Goal: Information Seeking & Learning: Learn about a topic

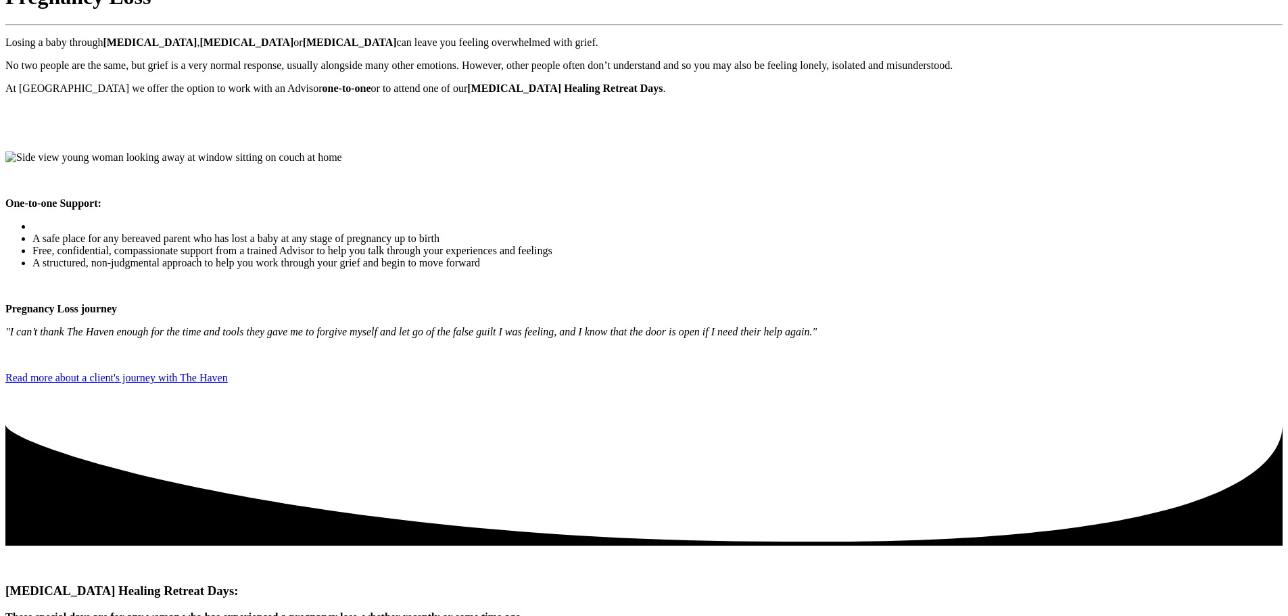
scroll to position [230, 0]
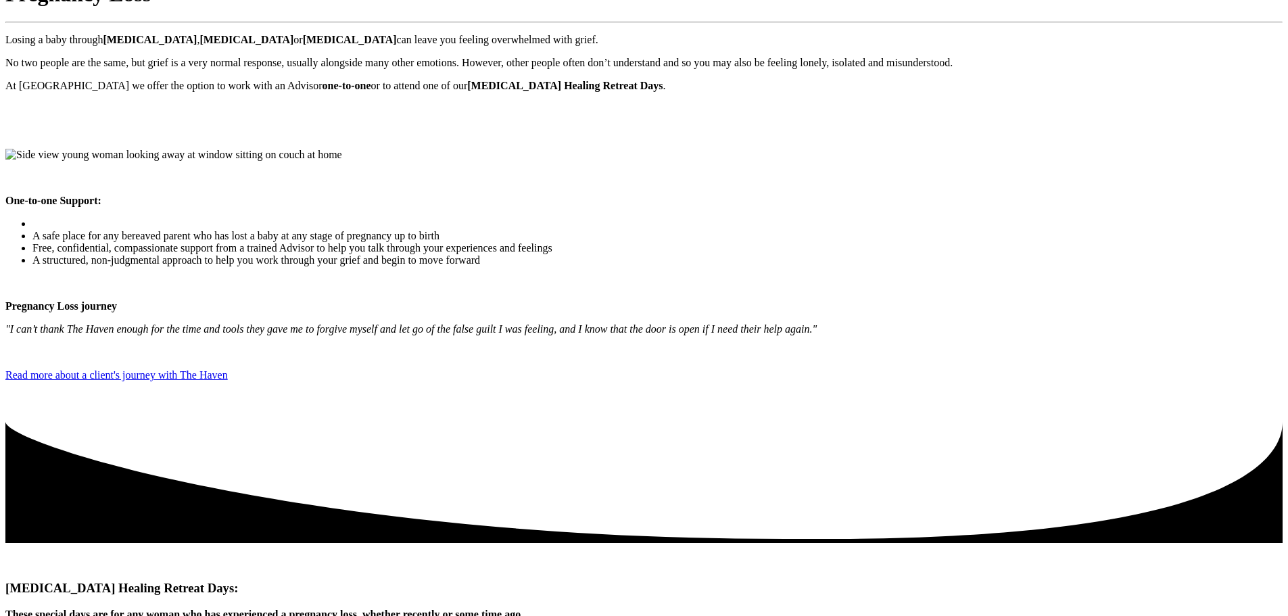
click at [637, 323] on p ""I can’t thank The Haven enough for the time and tools they gave me to forgive …" at bounding box center [643, 329] width 1277 height 12
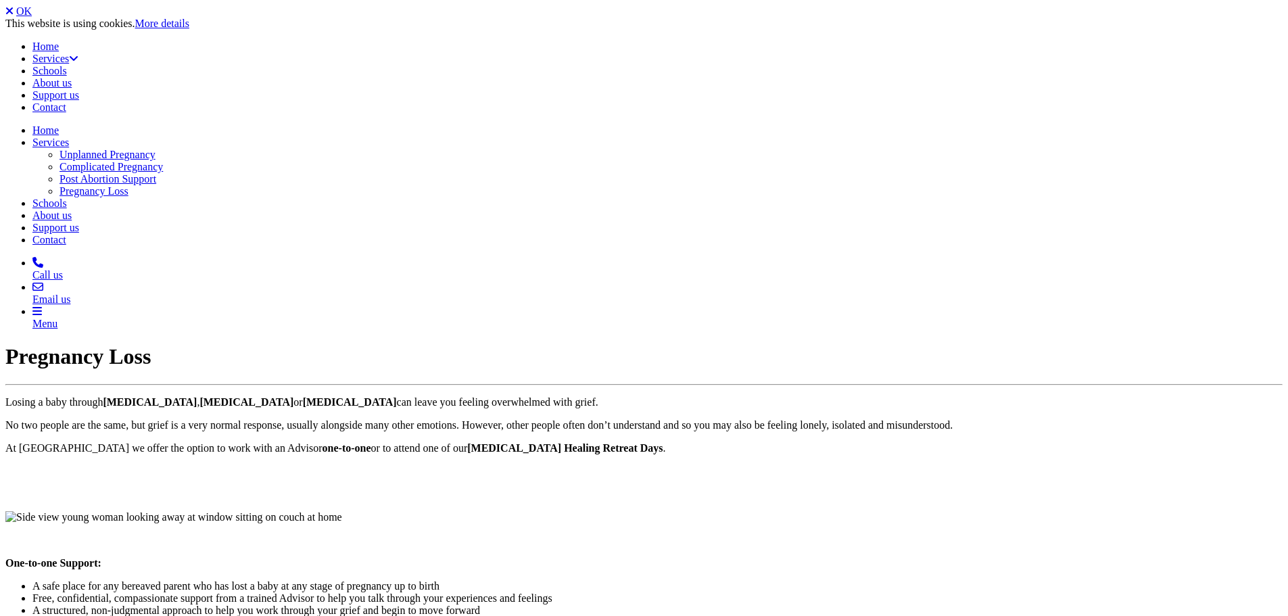
scroll to position [226, 0]
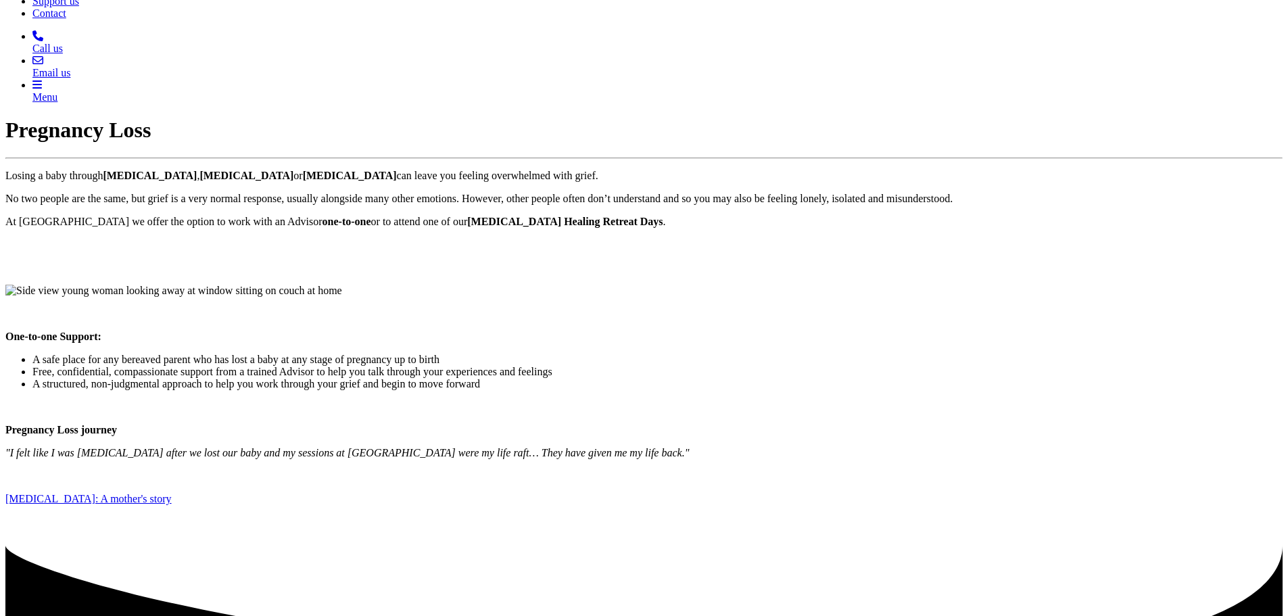
click at [742, 447] on p ""I felt like I was drowning after we lost our baby and my sessions at The Haven…" at bounding box center [643, 453] width 1277 height 12
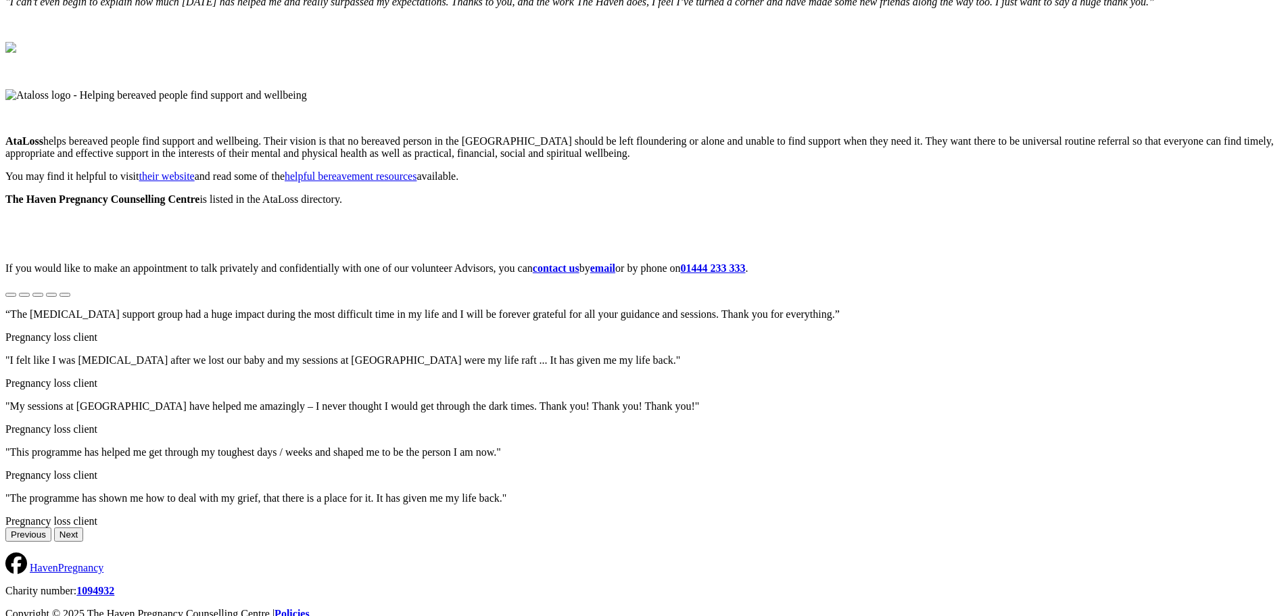
scroll to position [1057, 0]
click at [16, 52] on img at bounding box center [10, 46] width 11 height 11
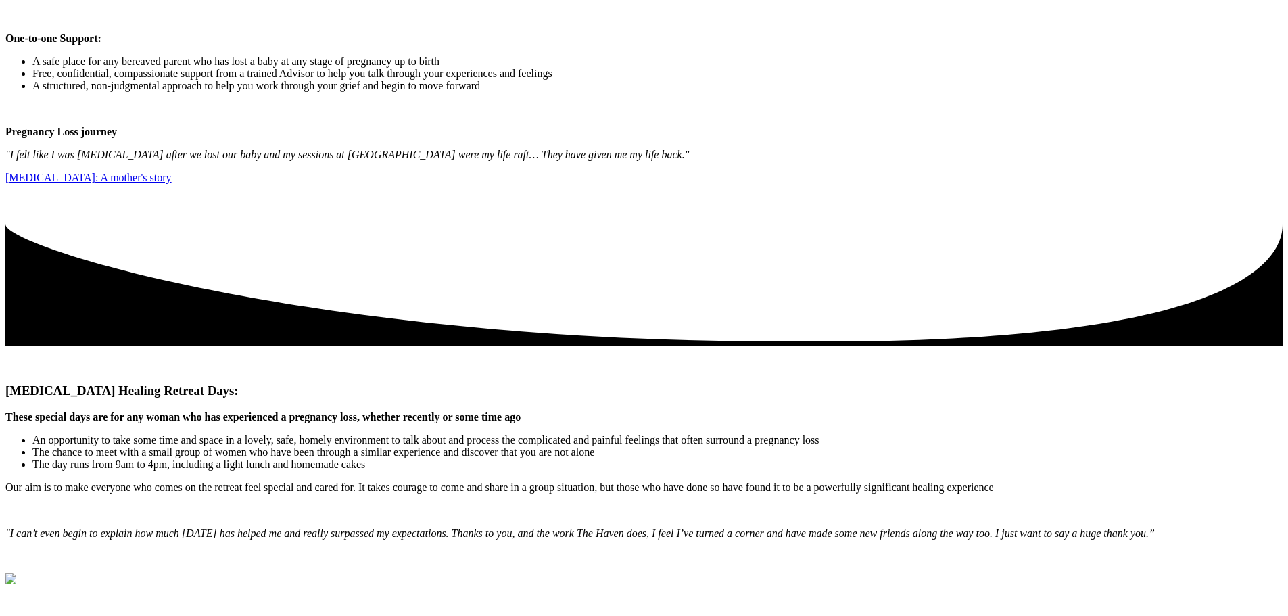
scroll to position [522, 0]
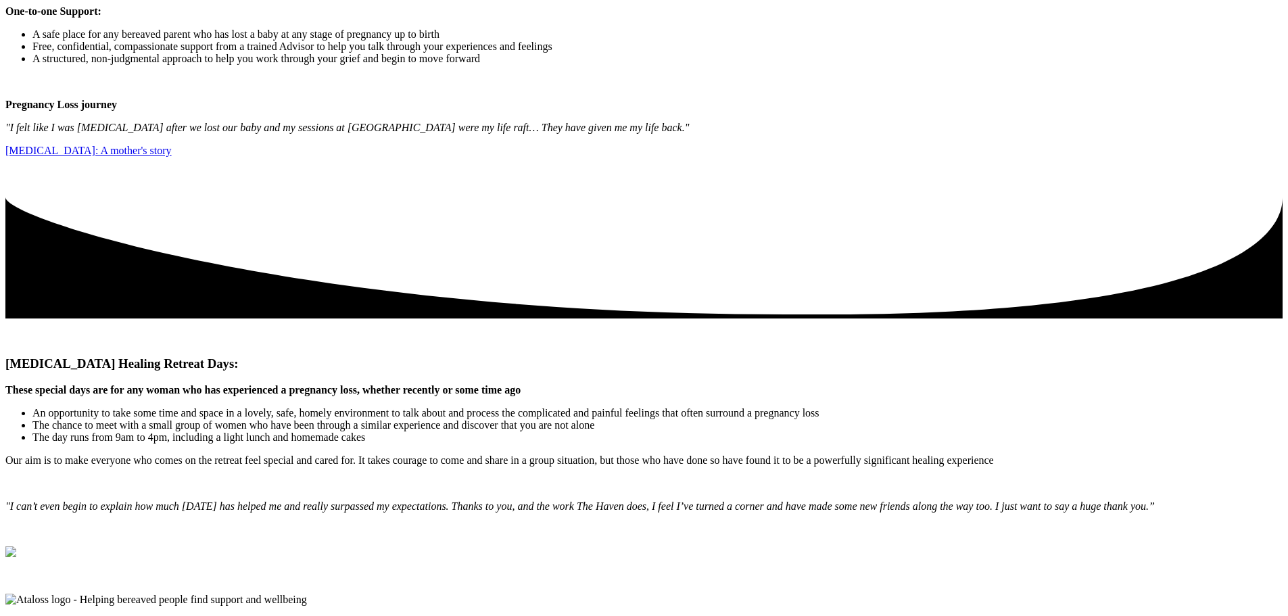
click at [1245, 318] on icon at bounding box center [643, 255] width 1277 height 128
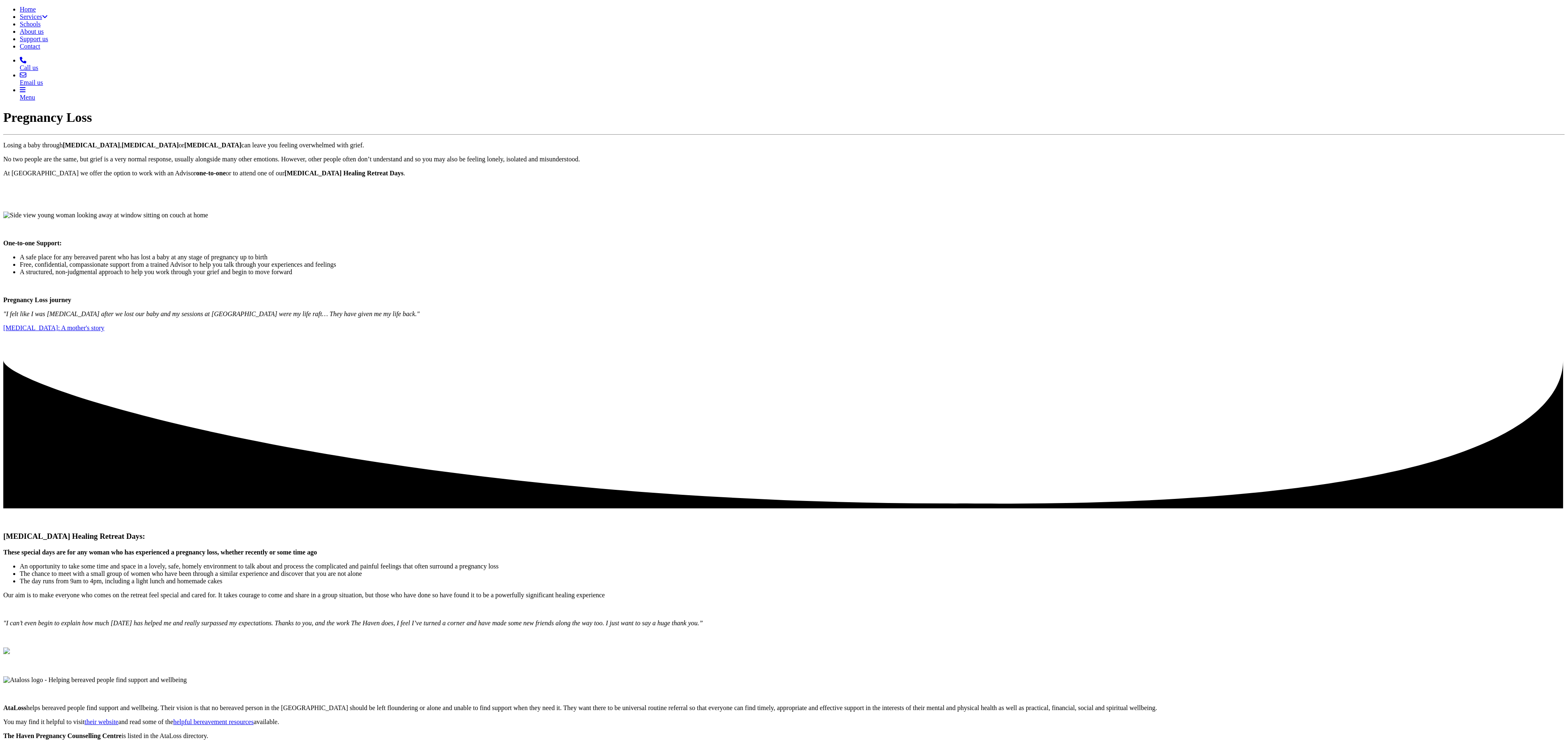
scroll to position [1, 0]
drag, startPoint x: 646, startPoint y: 1, endPoint x: 1197, endPoint y: 301, distance: 627.4
click at [783, 301] on div "Pregnancy Loss Losing a baby through miscarriage , ectopic pregnancy or stillbi…" at bounding box center [783, 446] width 1561 height 671
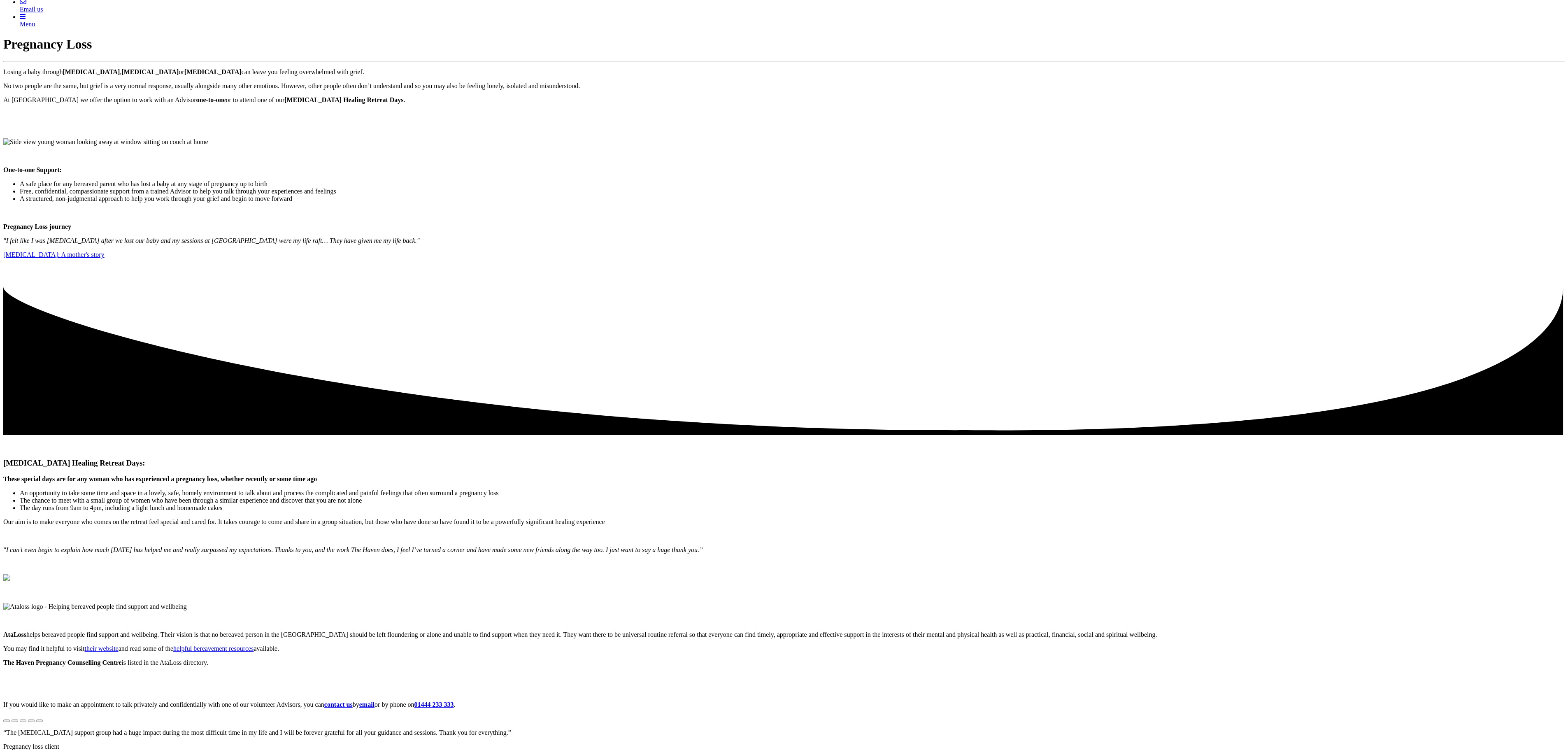
scroll to position [0, 0]
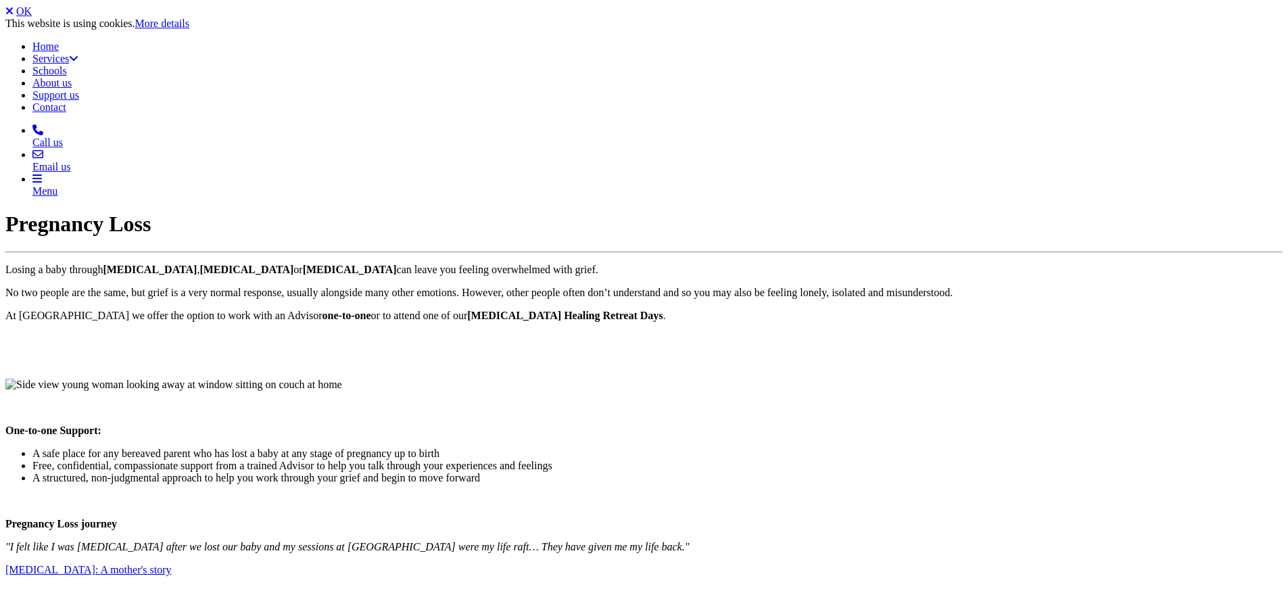
drag, startPoint x: 2107, startPoint y: 4, endPoint x: 1051, endPoint y: 342, distance: 1108.9
click at [342, 379] on img at bounding box center [173, 385] width 337 height 12
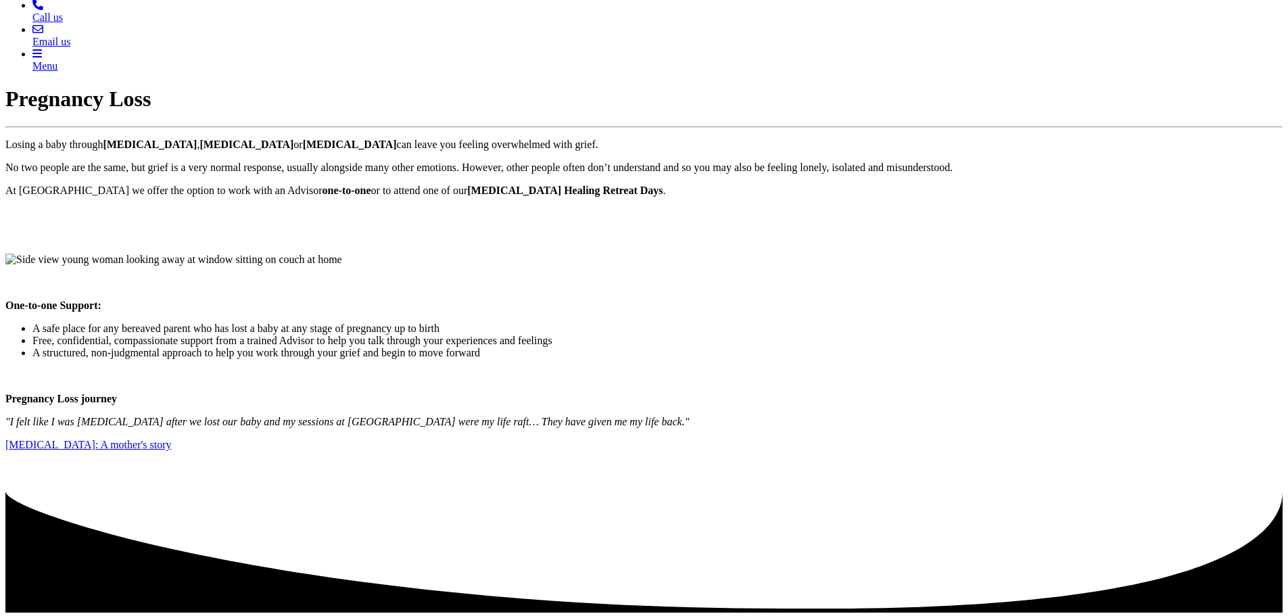
scroll to position [120, 0]
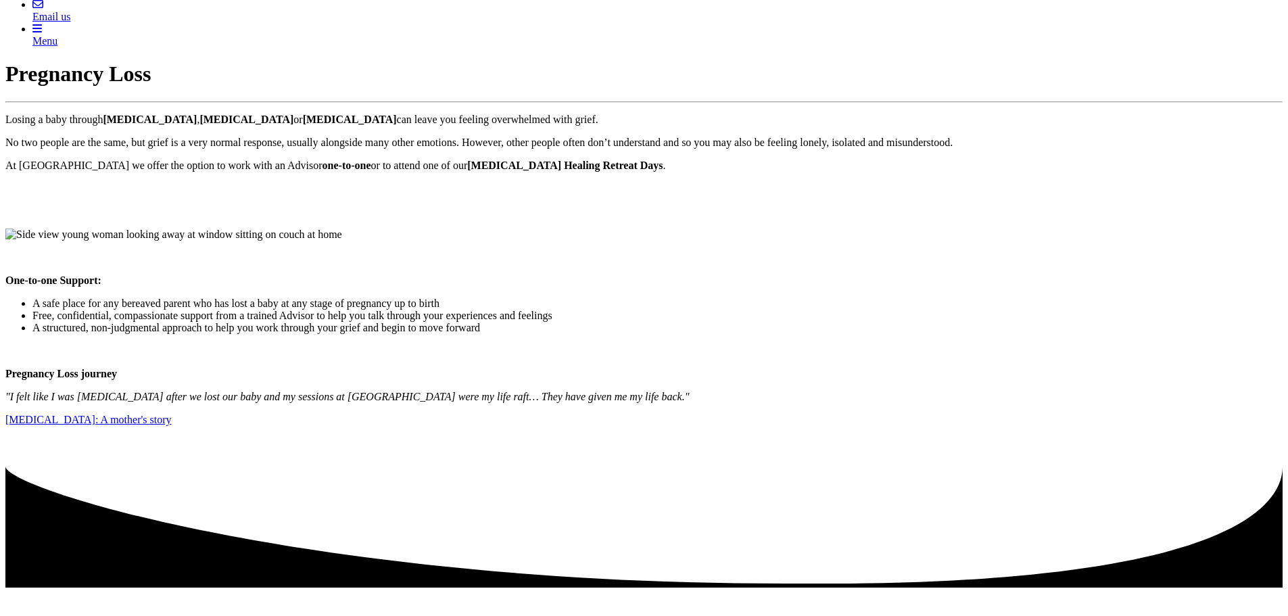
click at [1165, 209] on div "Pregnancy Loss Losing a baby through miscarriage , ectopic pregnancy or stillbi…" at bounding box center [643, 555] width 1277 height 986
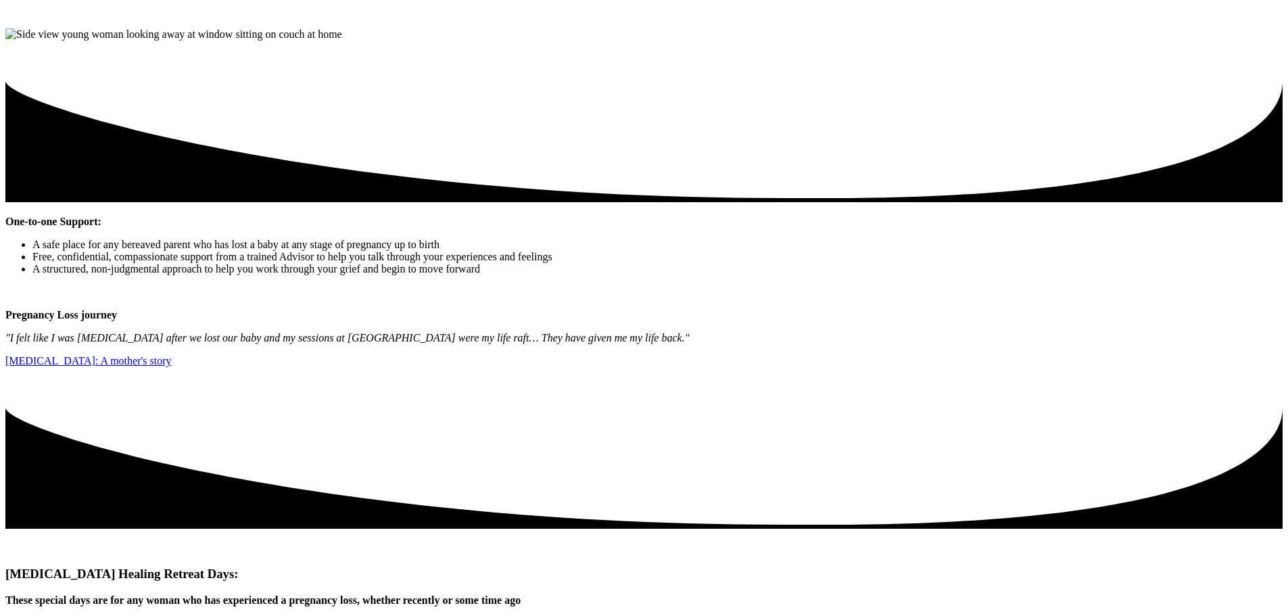
scroll to position [481, 0]
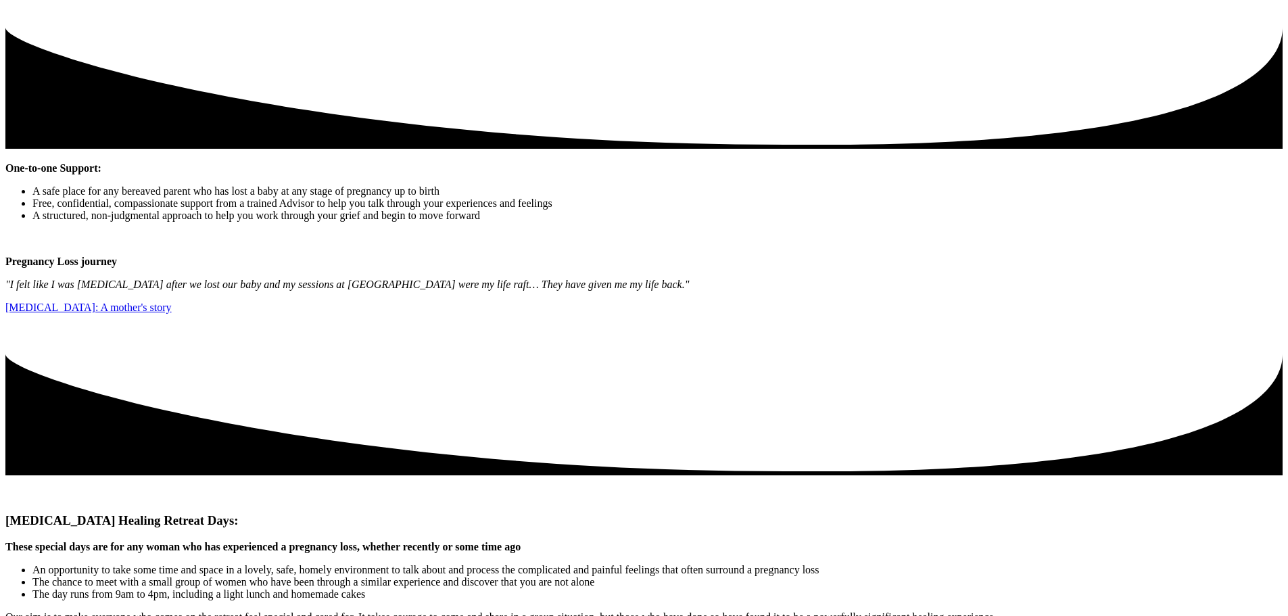
scroll to position [554, 0]
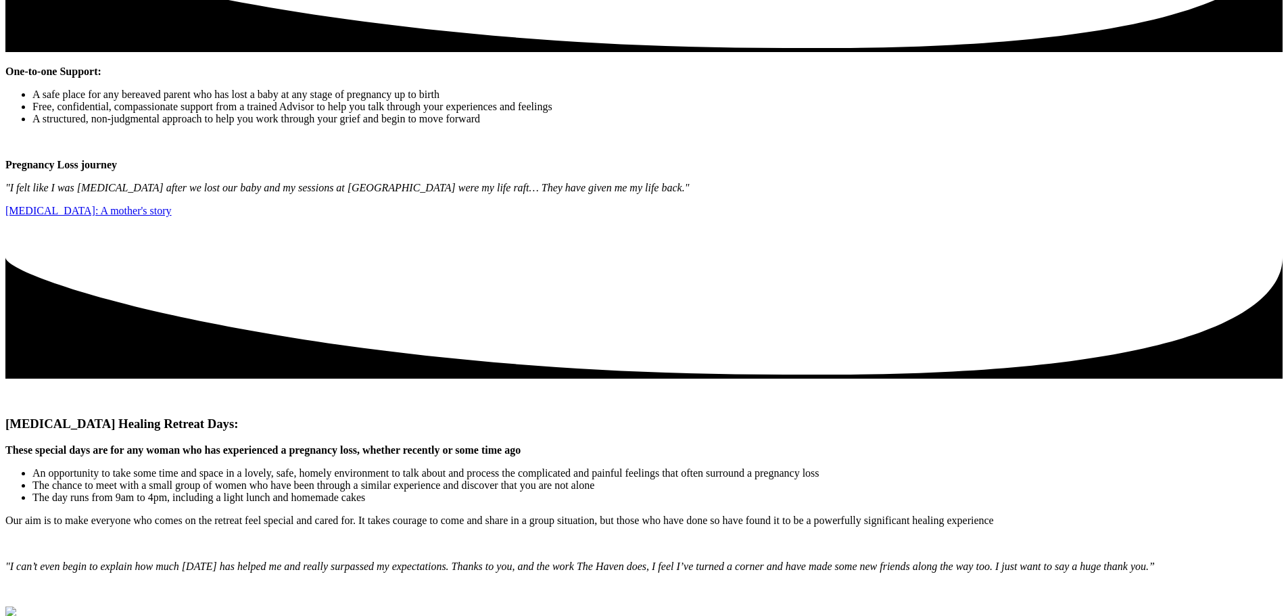
scroll to position [634, 0]
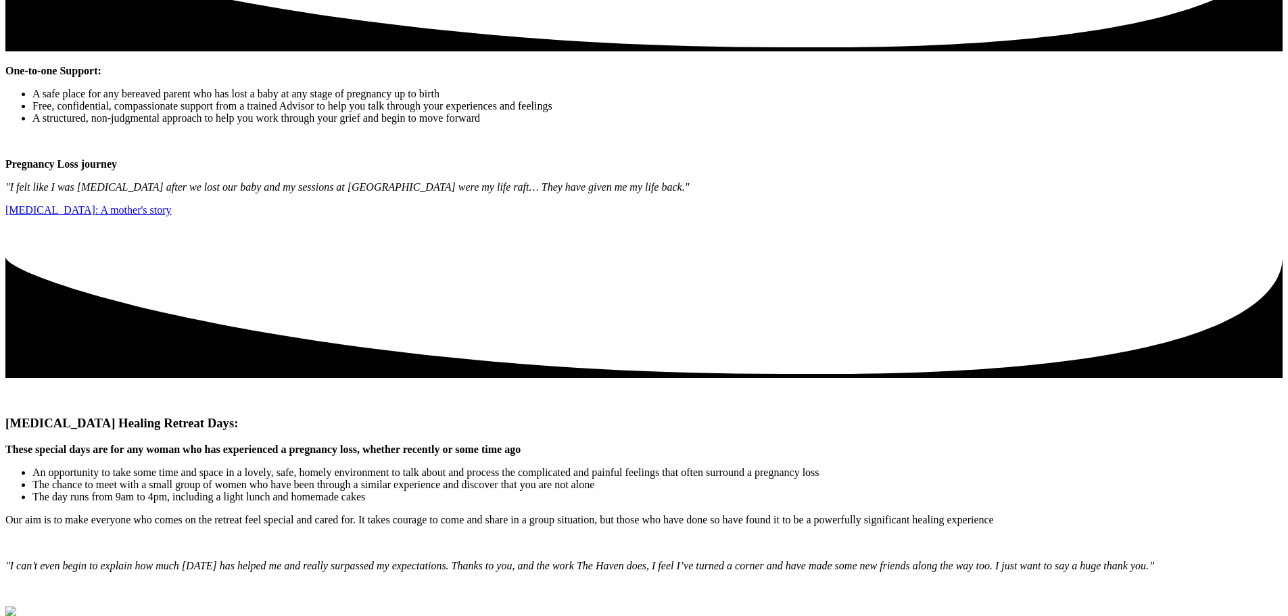
click at [508, 378] on icon at bounding box center [643, 314] width 1277 height 128
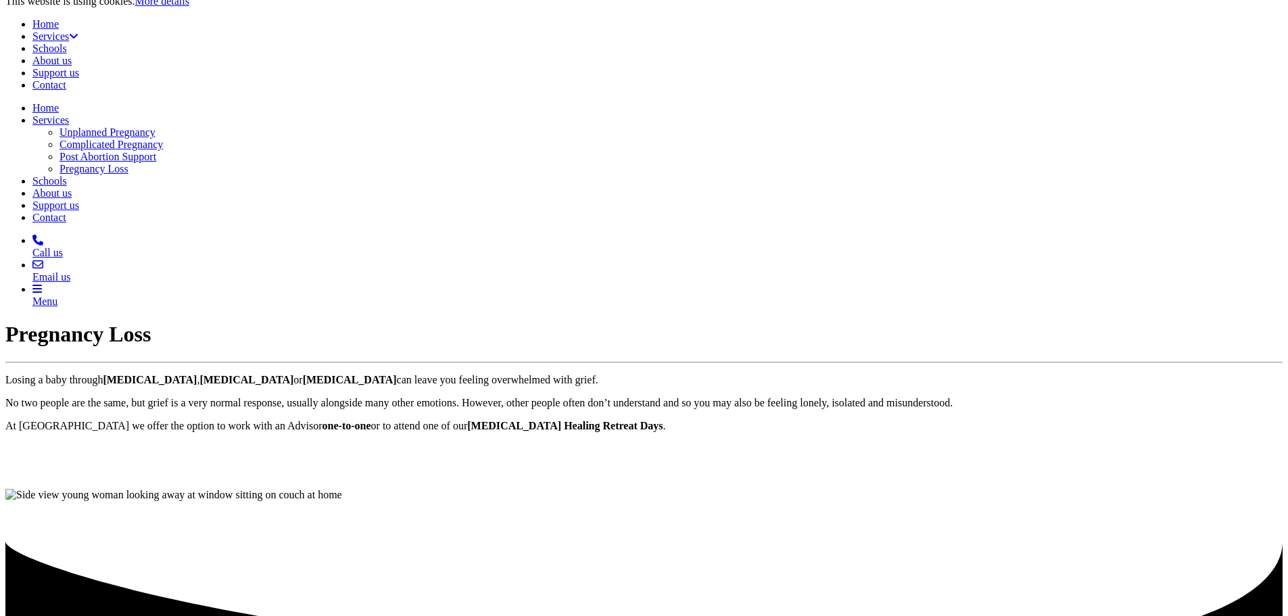
scroll to position [0, 0]
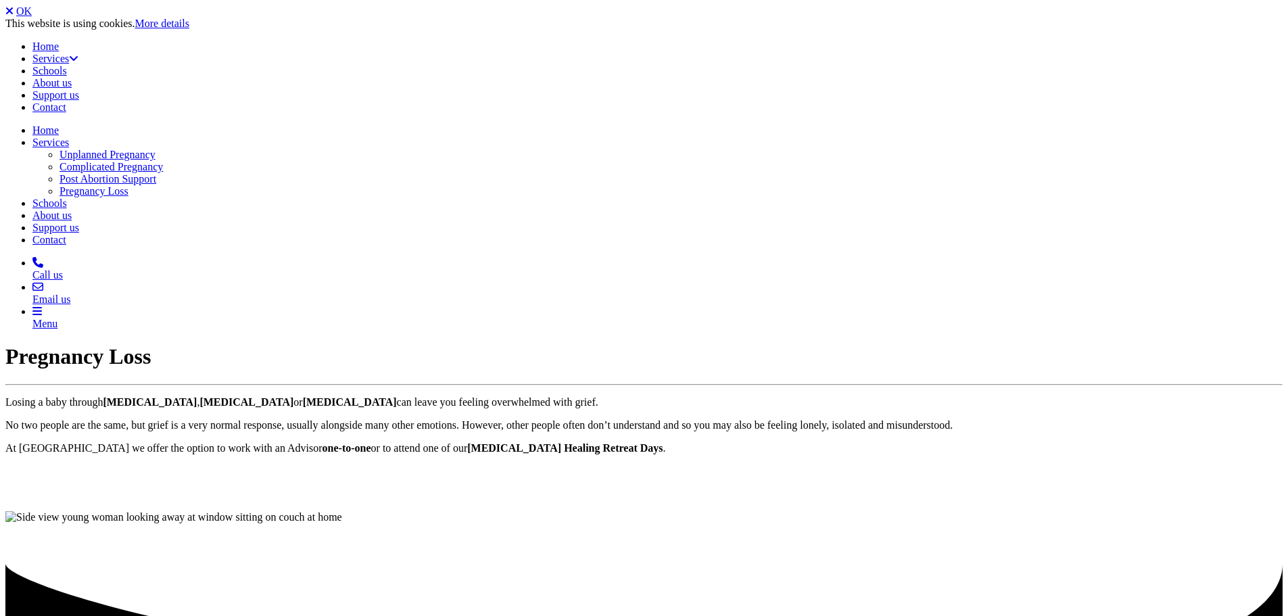
click at [32, 17] on link "OK" at bounding box center [24, 10] width 16 height 11
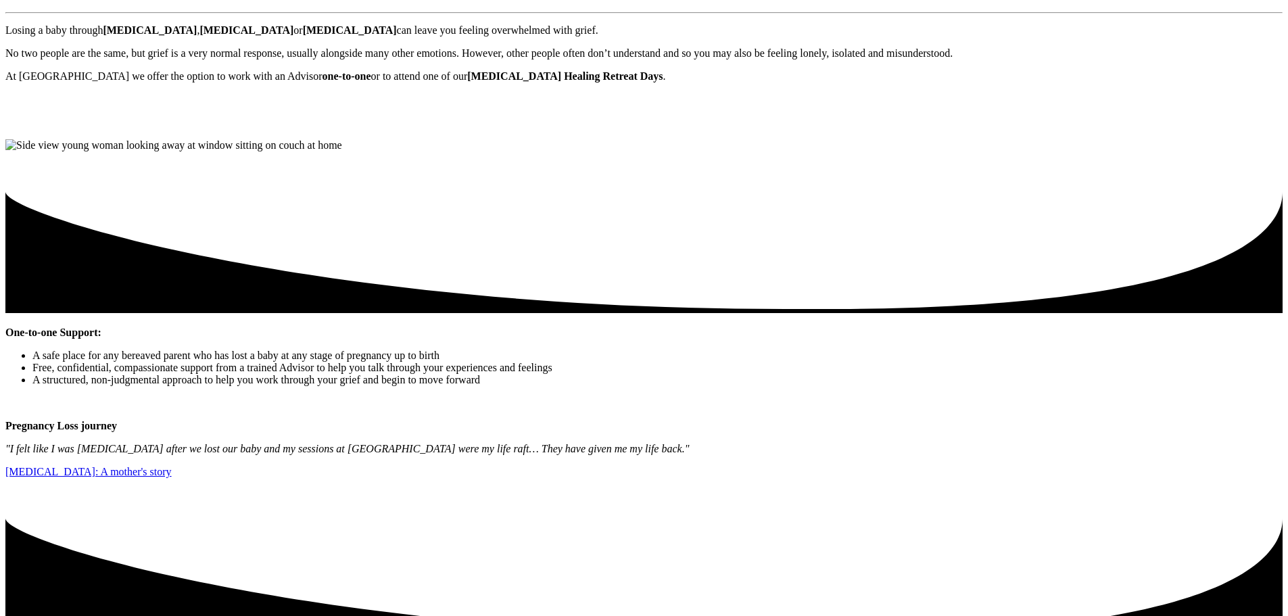
scroll to position [341, 0]
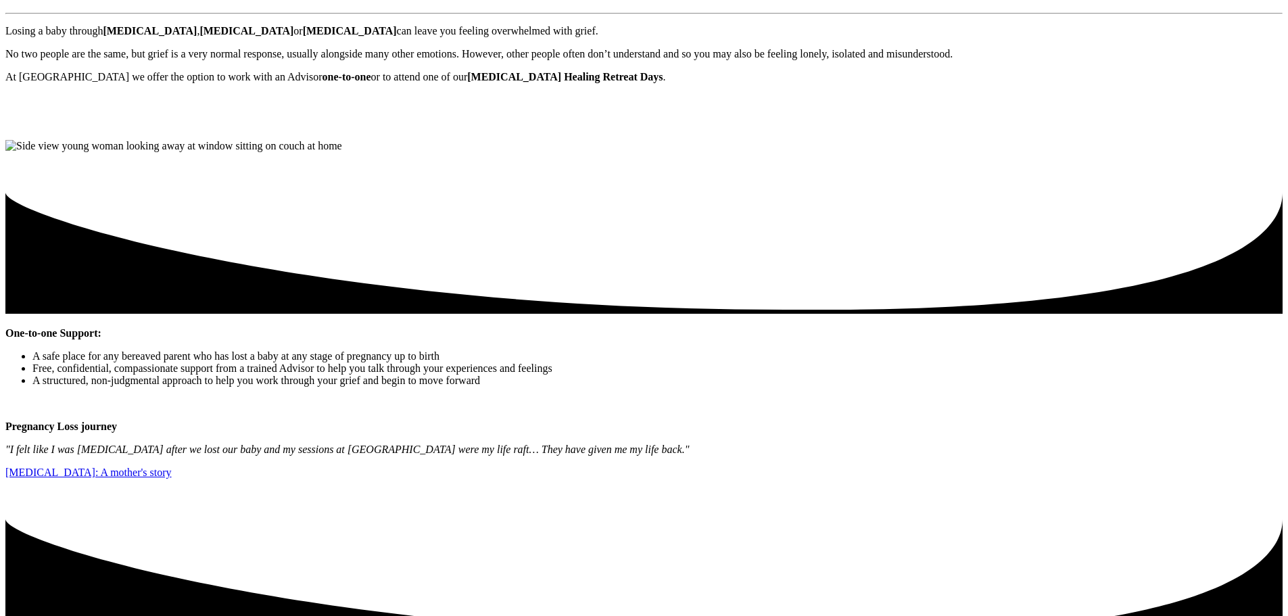
click at [664, 314] on icon at bounding box center [643, 250] width 1277 height 128
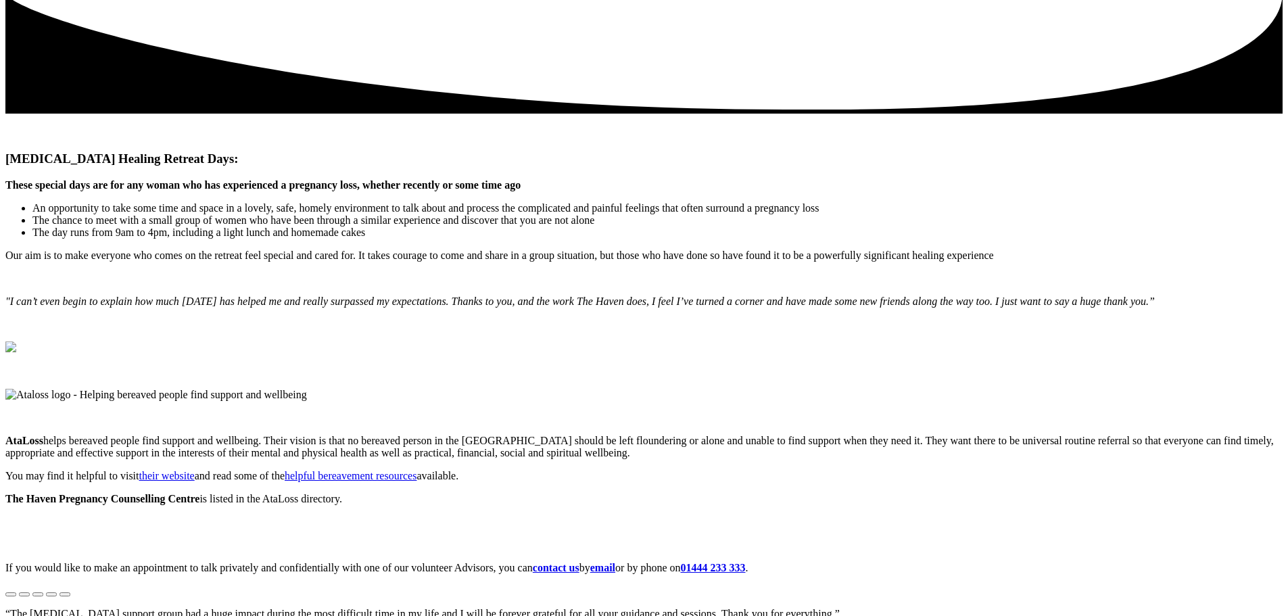
scroll to position [870, 0]
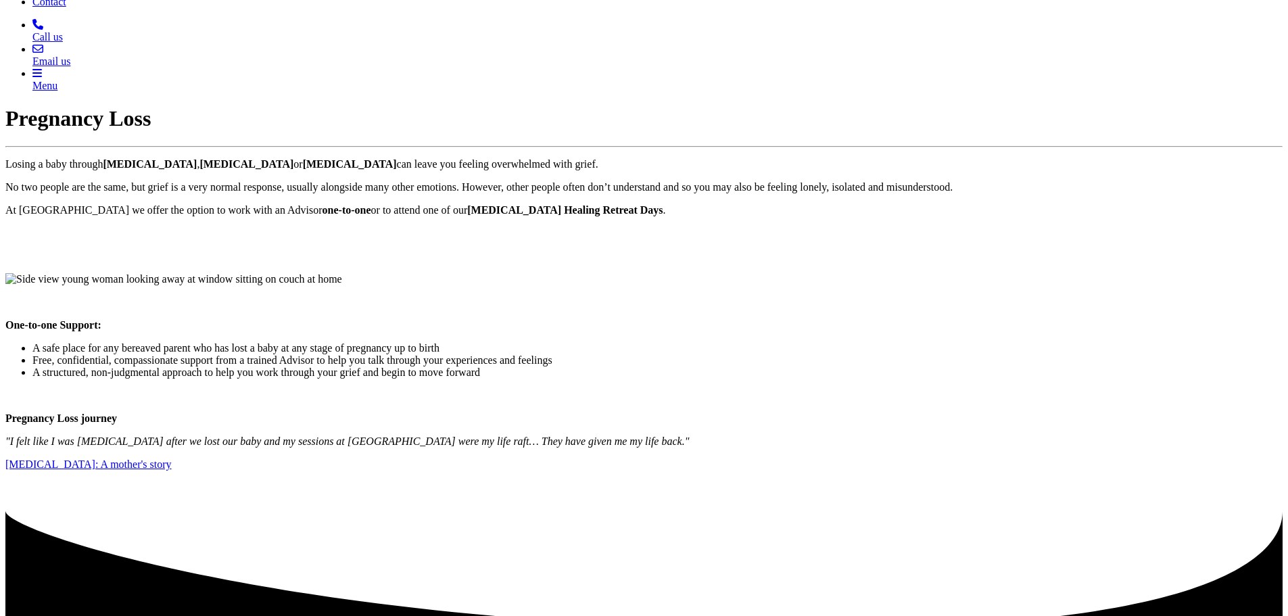
scroll to position [237, 0]
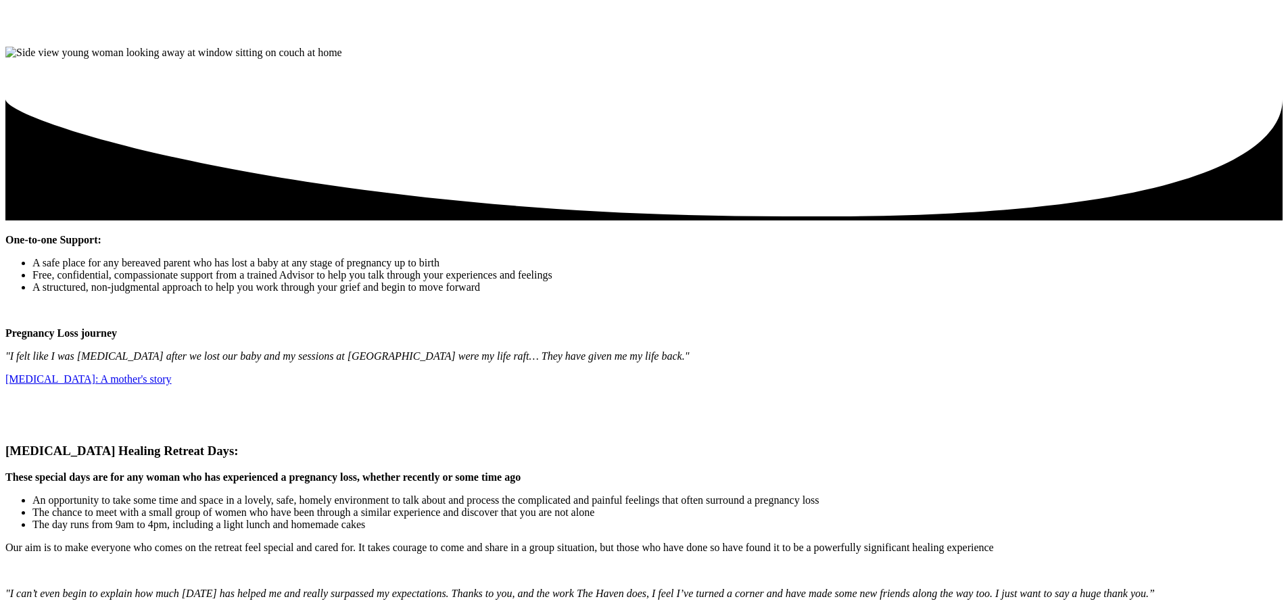
scroll to position [464, 0]
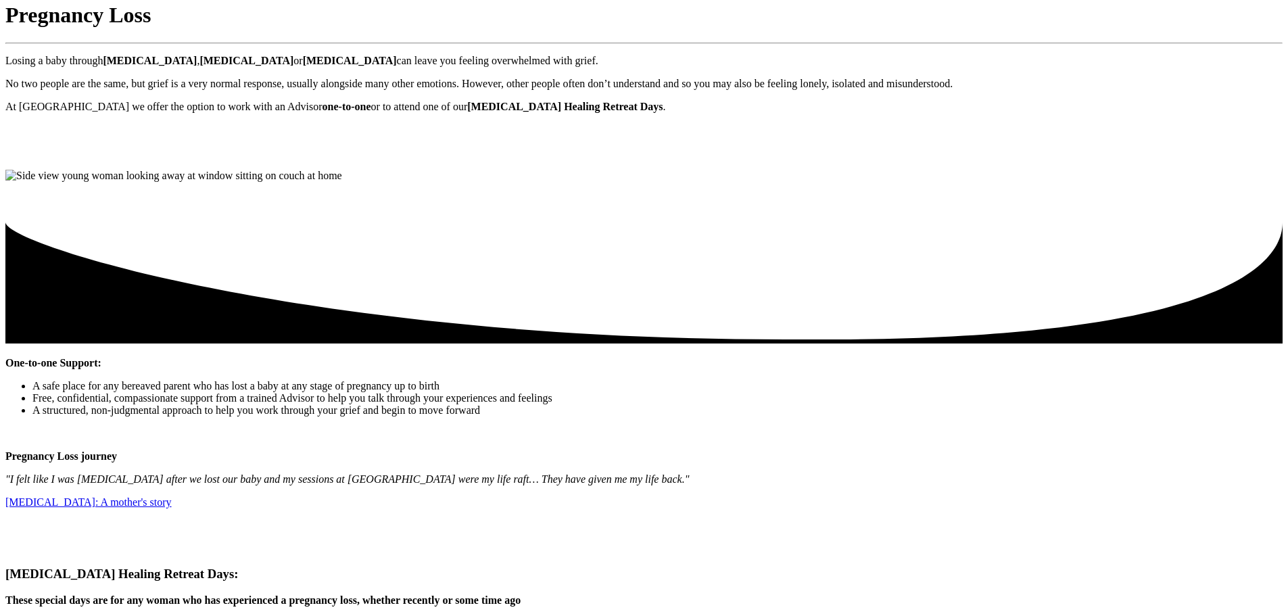
scroll to position [314, 0]
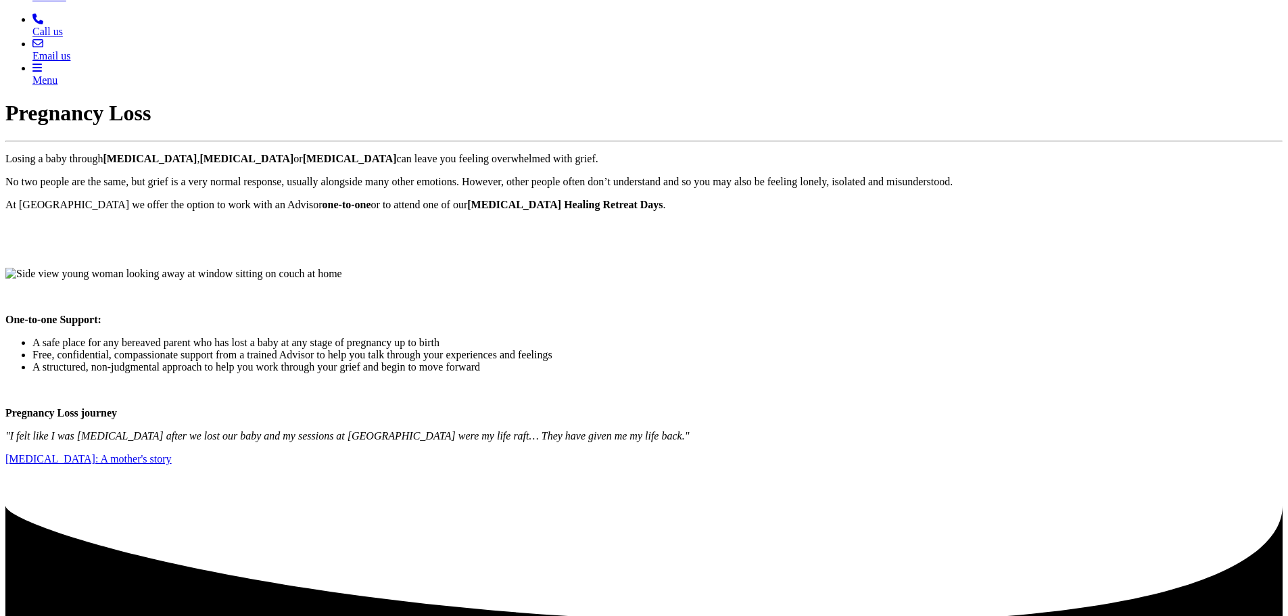
scroll to position [248, 0]
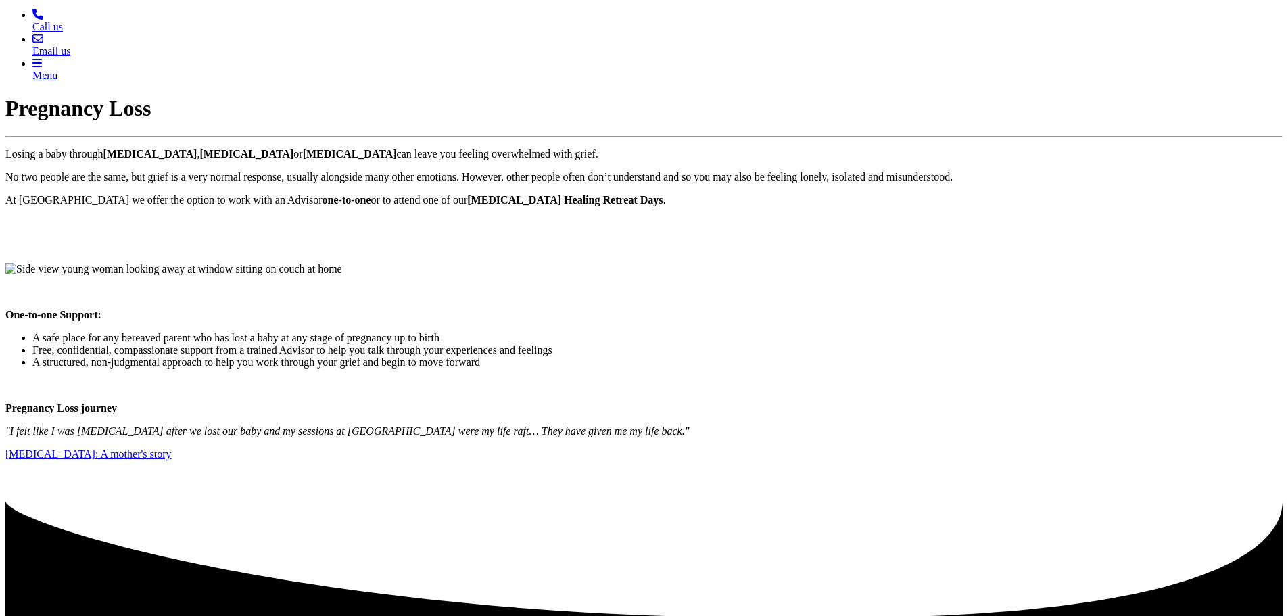
click at [590, 494] on icon at bounding box center [643, 558] width 1277 height 128
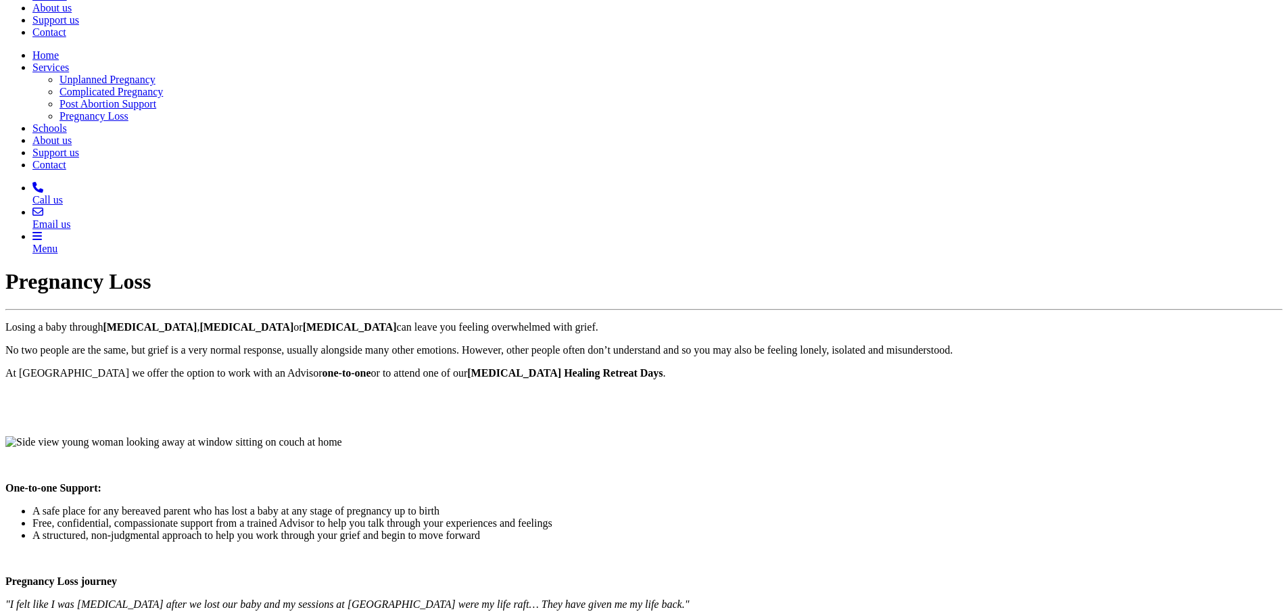
scroll to position [79, 0]
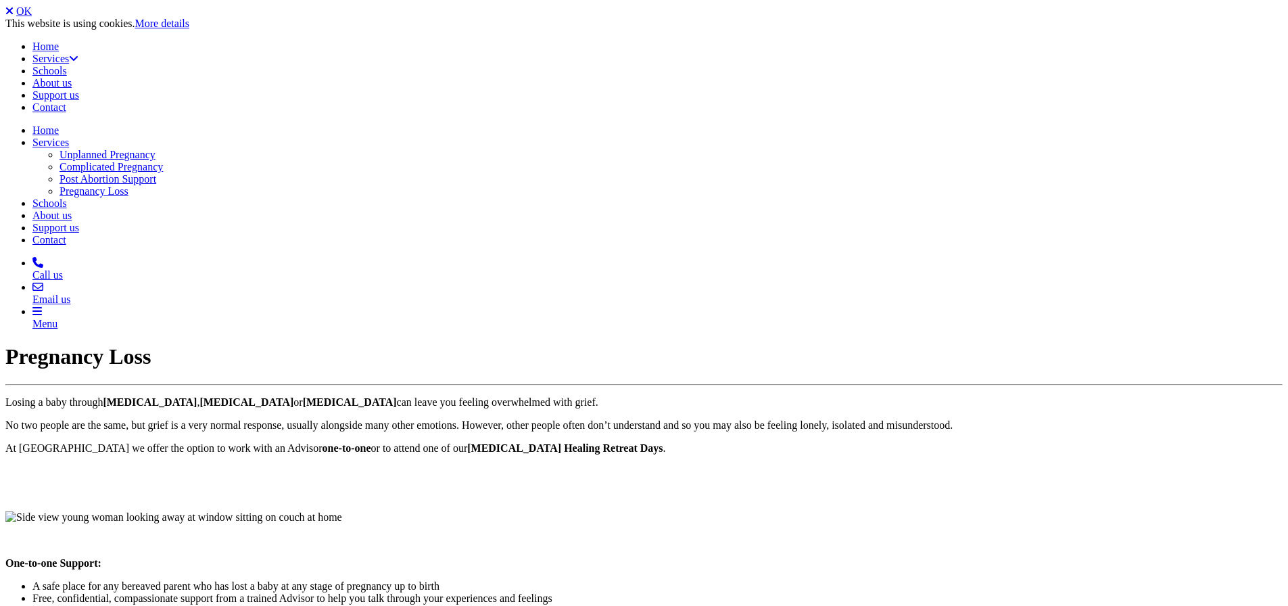
scroll to position [80, 0]
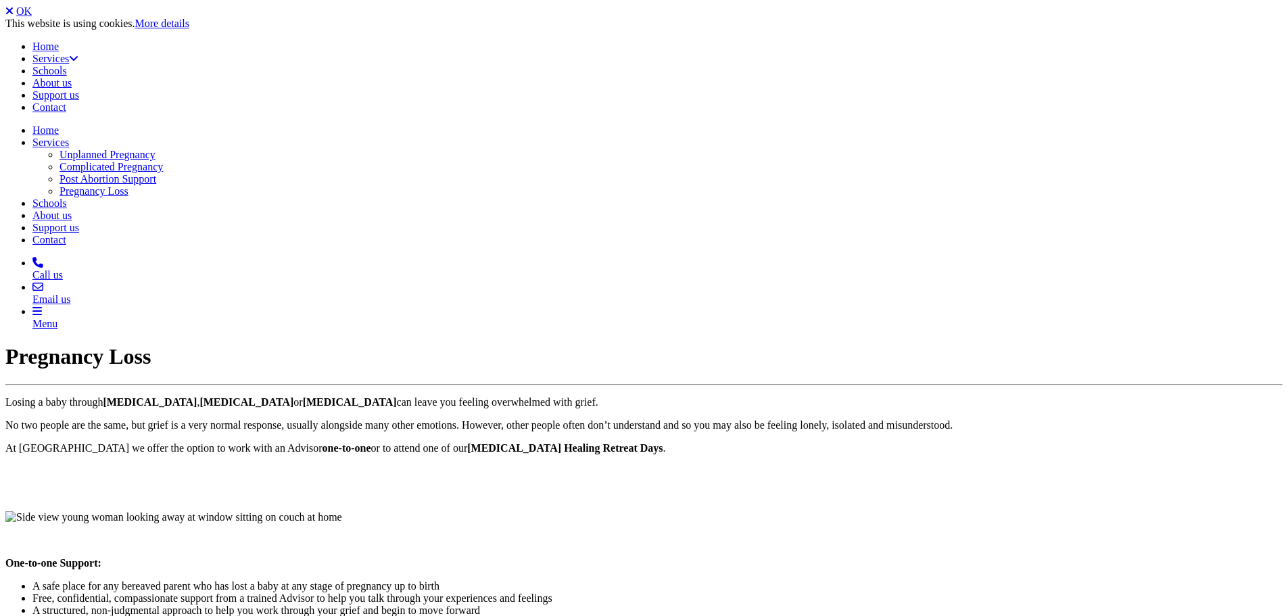
click at [32, 17] on link "OK" at bounding box center [24, 10] width 16 height 11
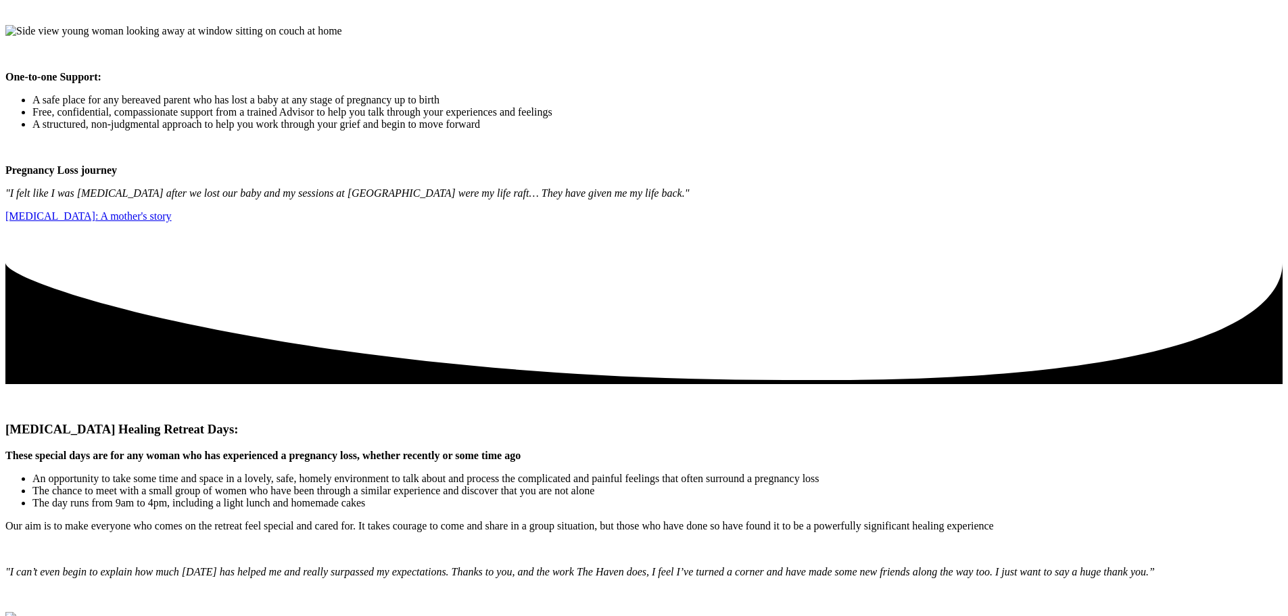
scroll to position [492, 0]
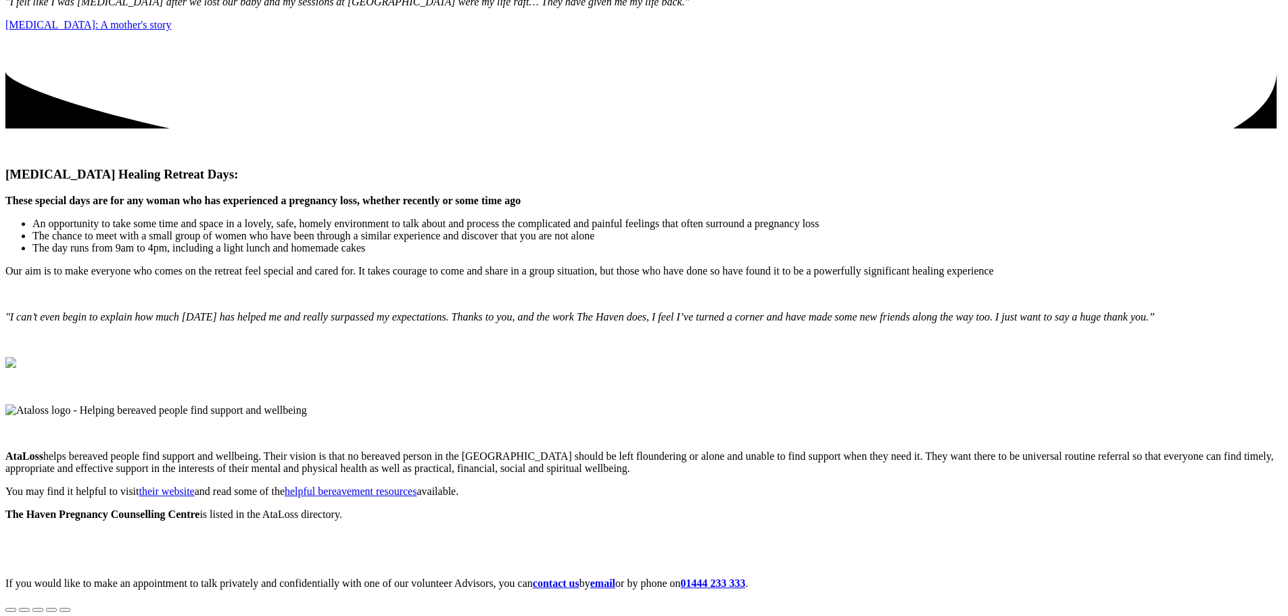
scroll to position [678, 0]
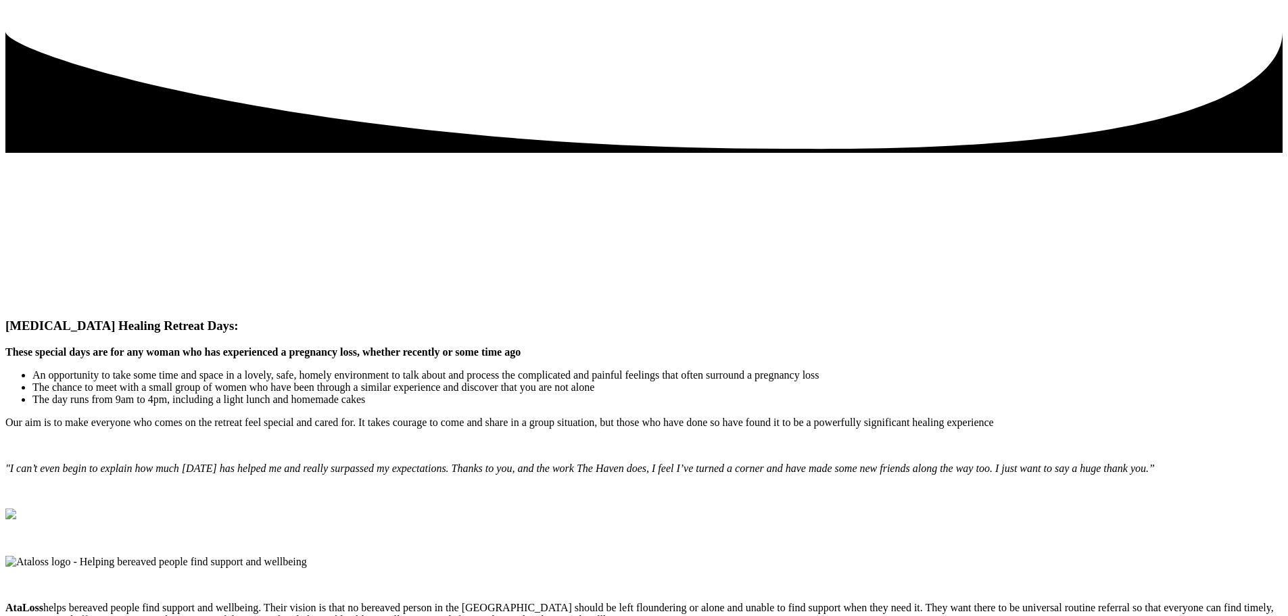
scroll to position [723, 0]
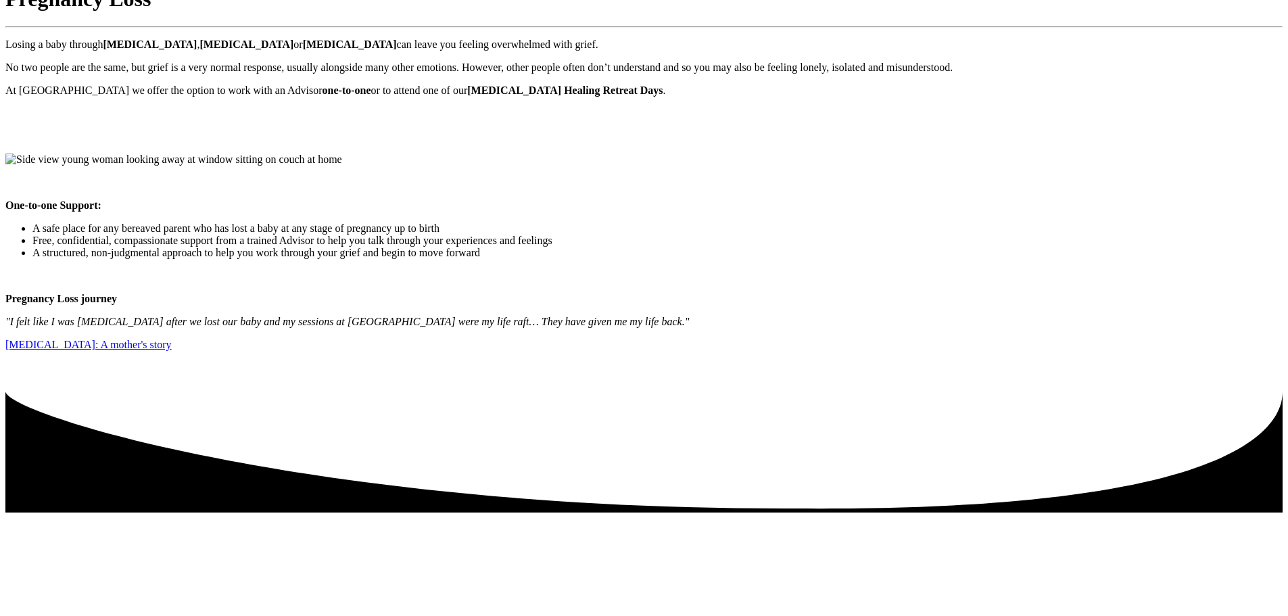
scroll to position [362, 0]
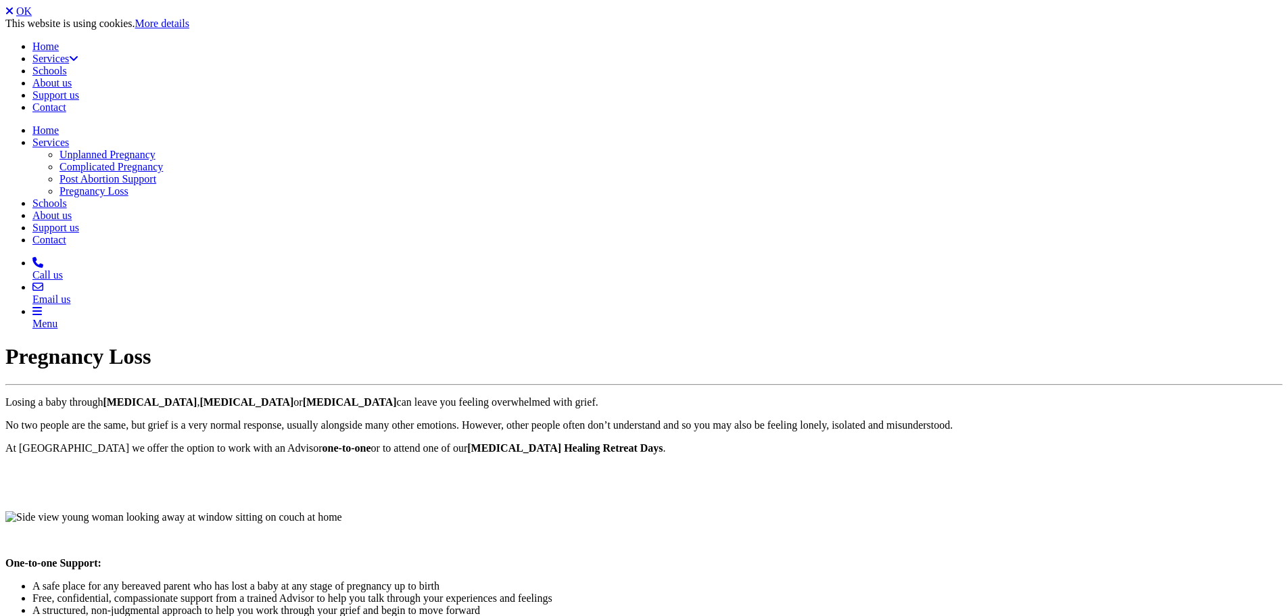
click at [32, 17] on link "OK" at bounding box center [24, 10] width 16 height 11
